Goal: Navigation & Orientation: Go to known website

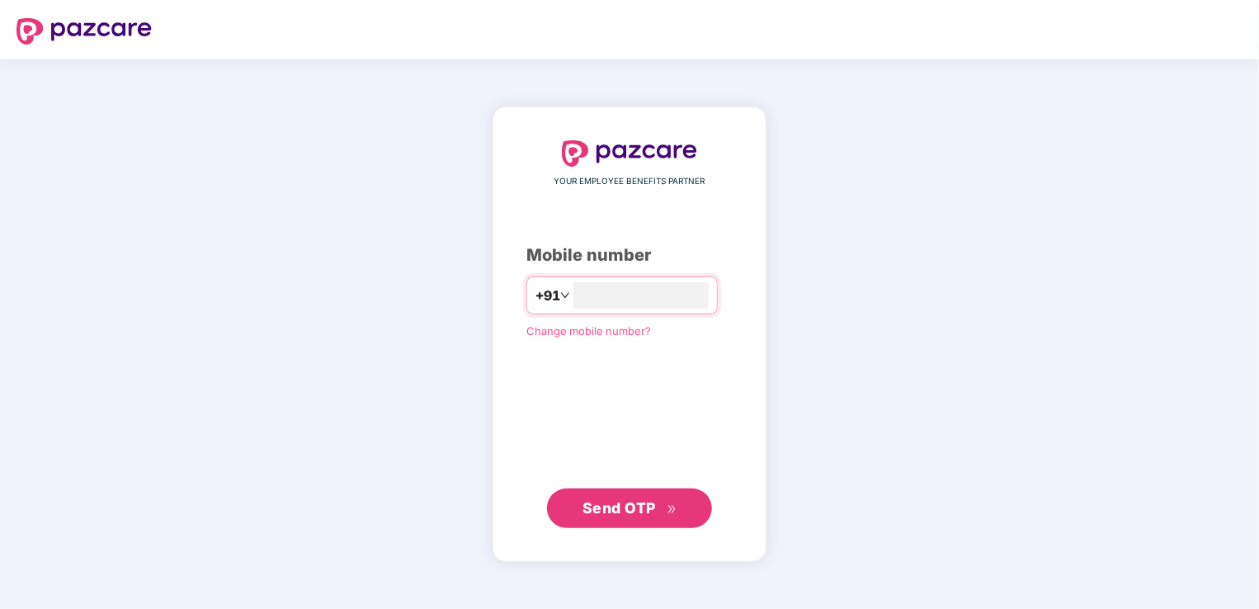
type input "**********"
click at [674, 505] on icon "double-right" at bounding box center [671, 508] width 11 height 11
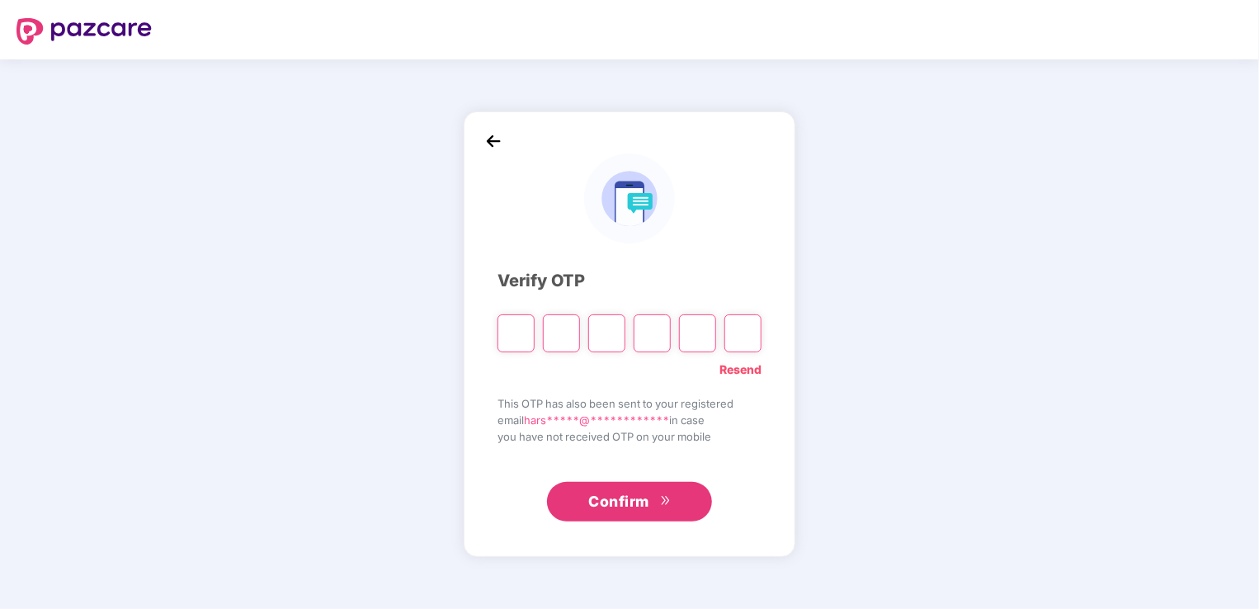
type input "*"
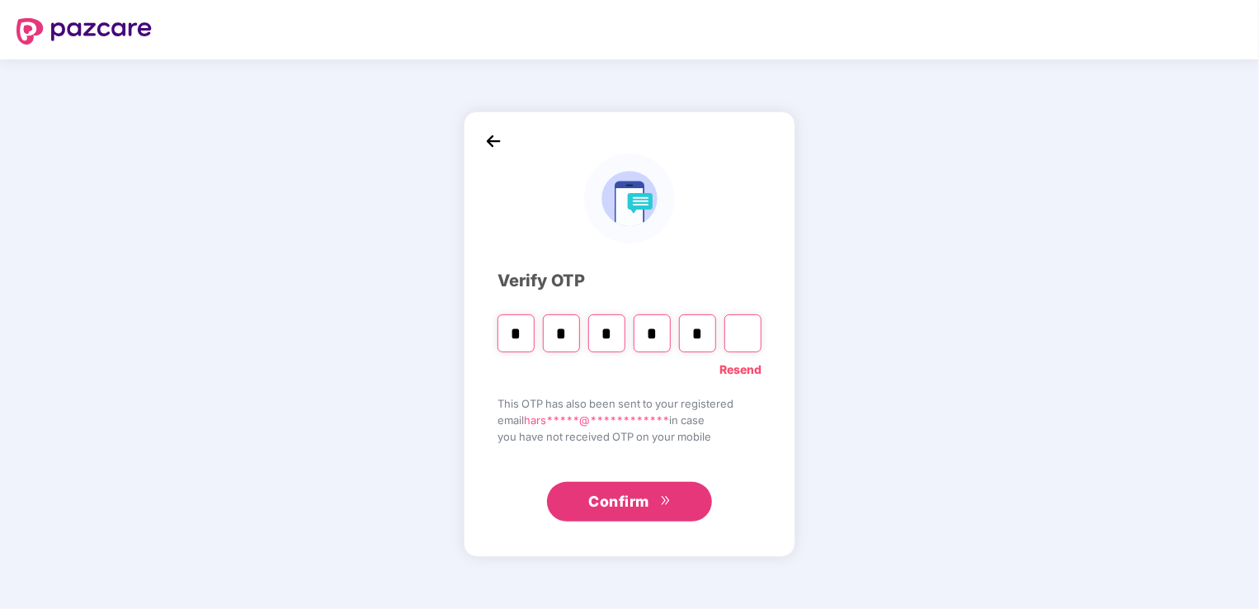
type input "*"
